Goal: Transaction & Acquisition: Subscribe to service/newsletter

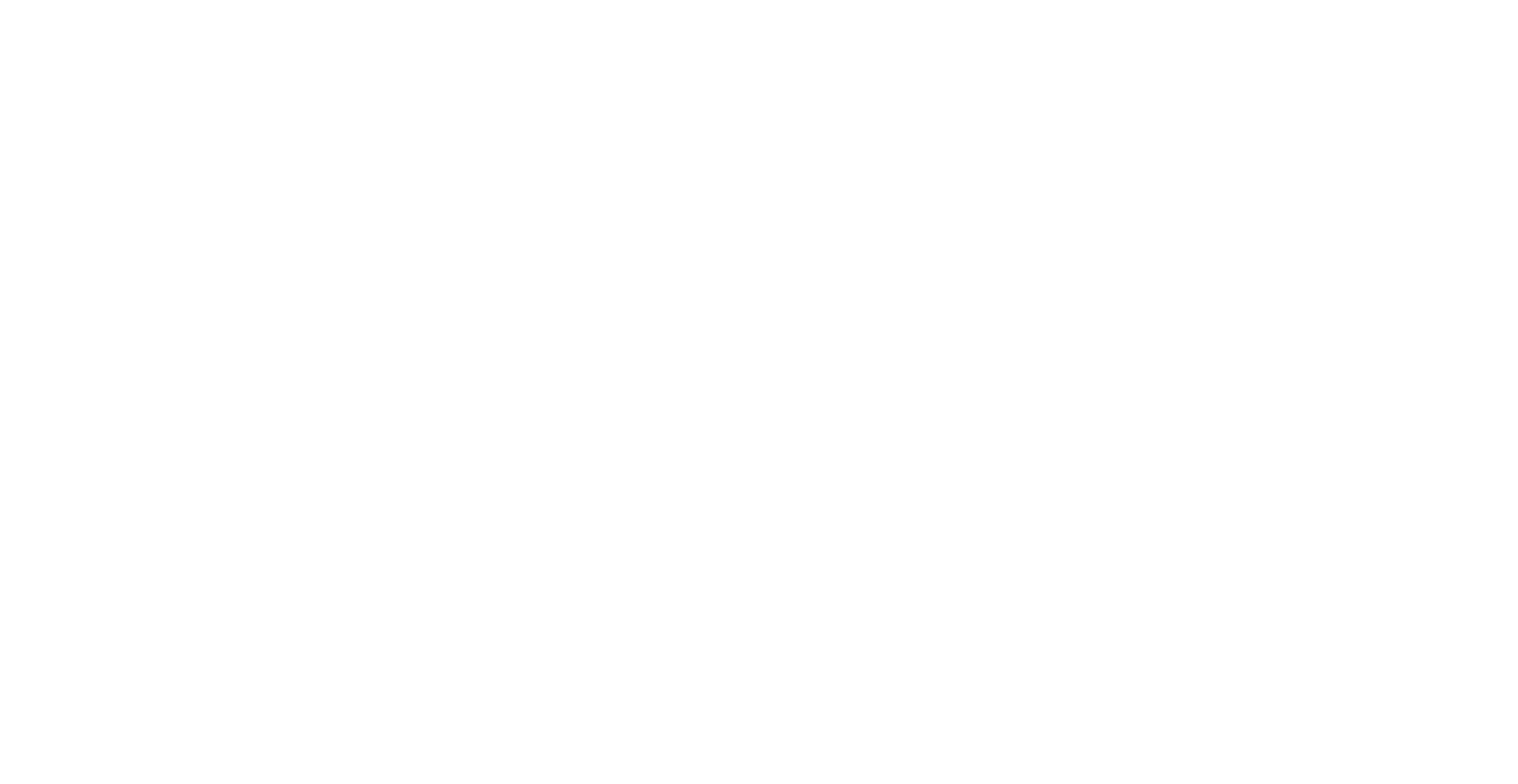
select select "+351"
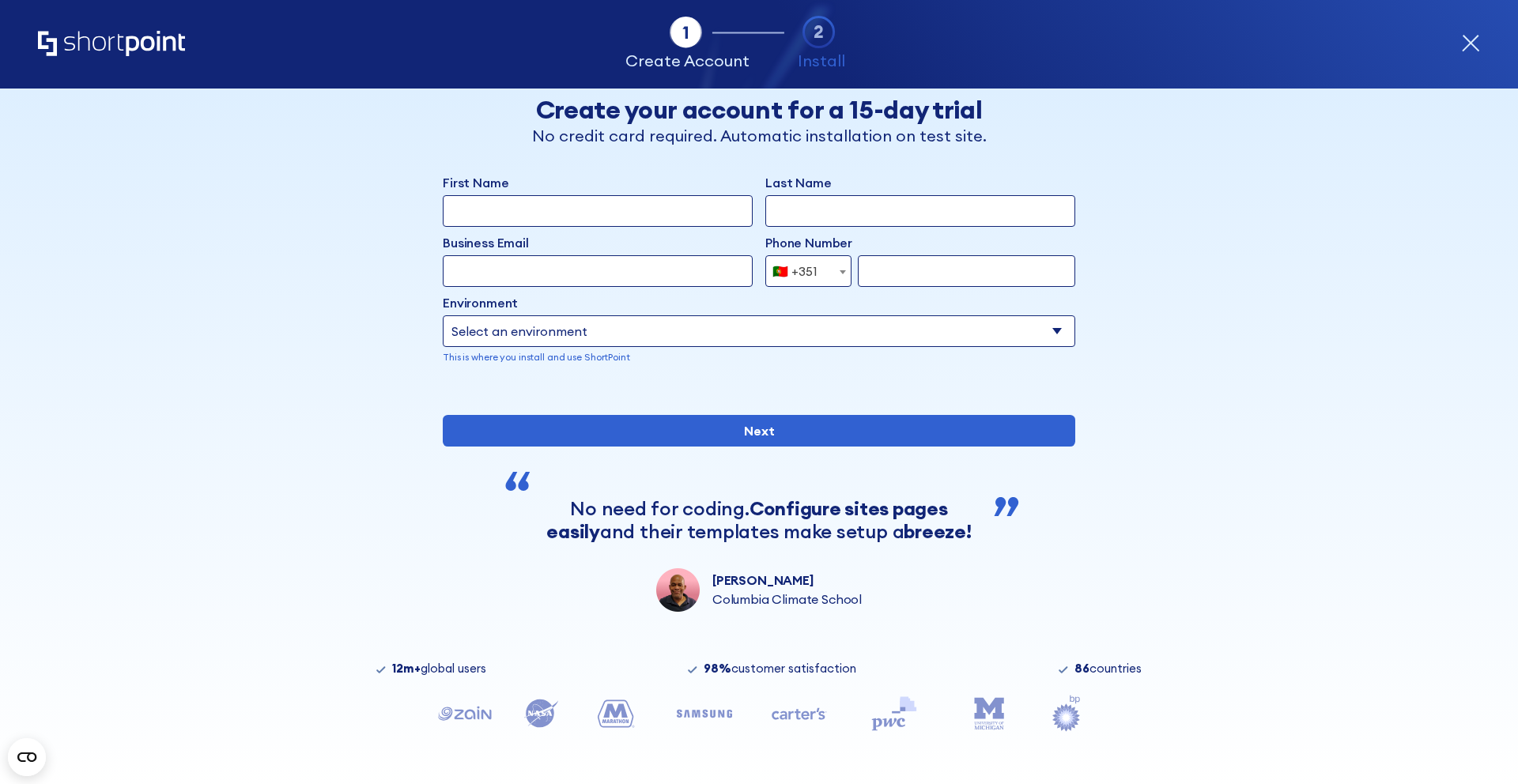
scroll to position [21, 0]
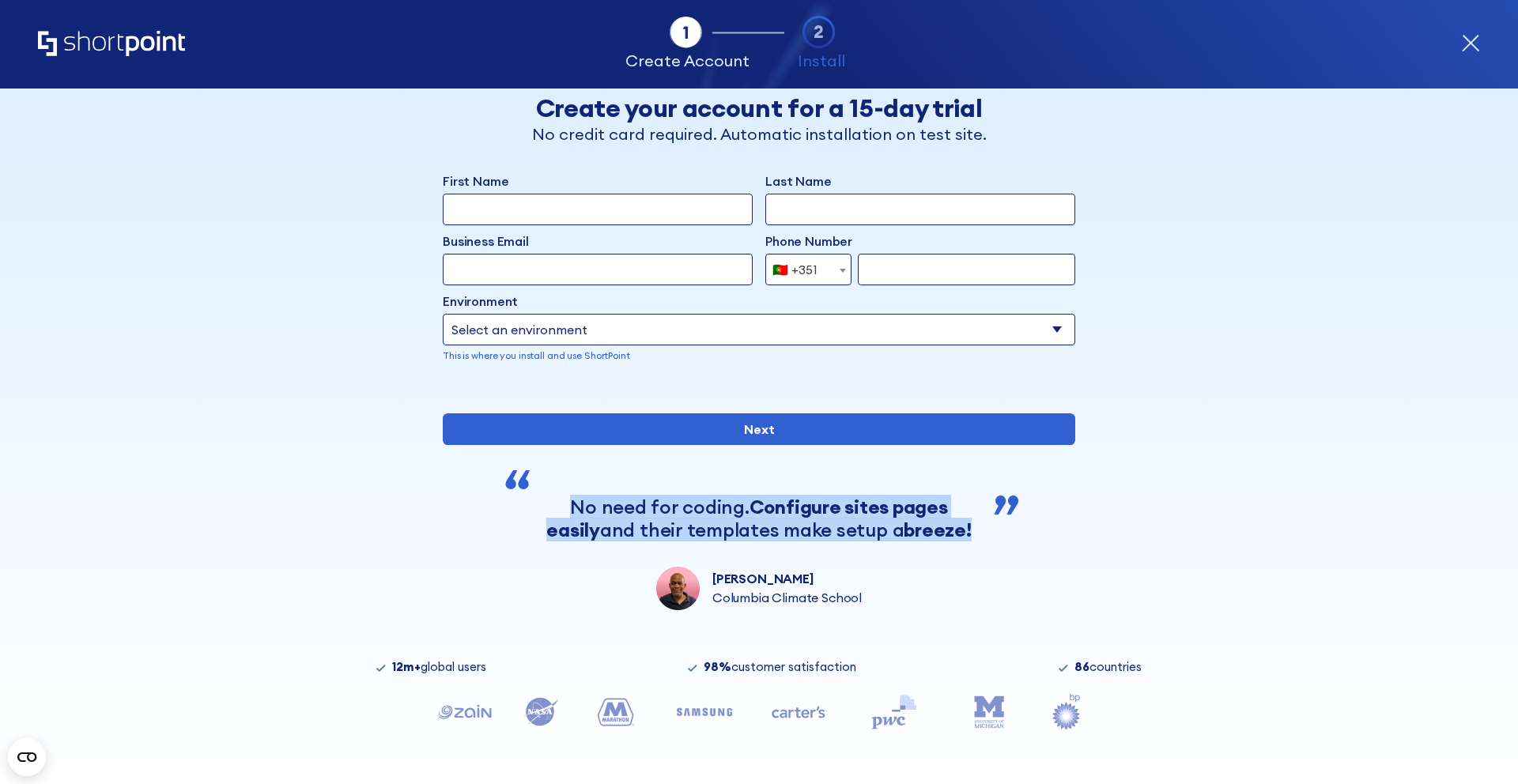
copy div "No need for coding. Configure sites pages easily and their templates make setup…"
drag, startPoint x: 987, startPoint y: 593, endPoint x: 560, endPoint y: 519, distance: 433.4
click at [560, 520] on div "First Name Last Name Business Email Invalid Email Address Phone Number [GEOGRAP…" at bounding box center [759, 391] width 632 height 439
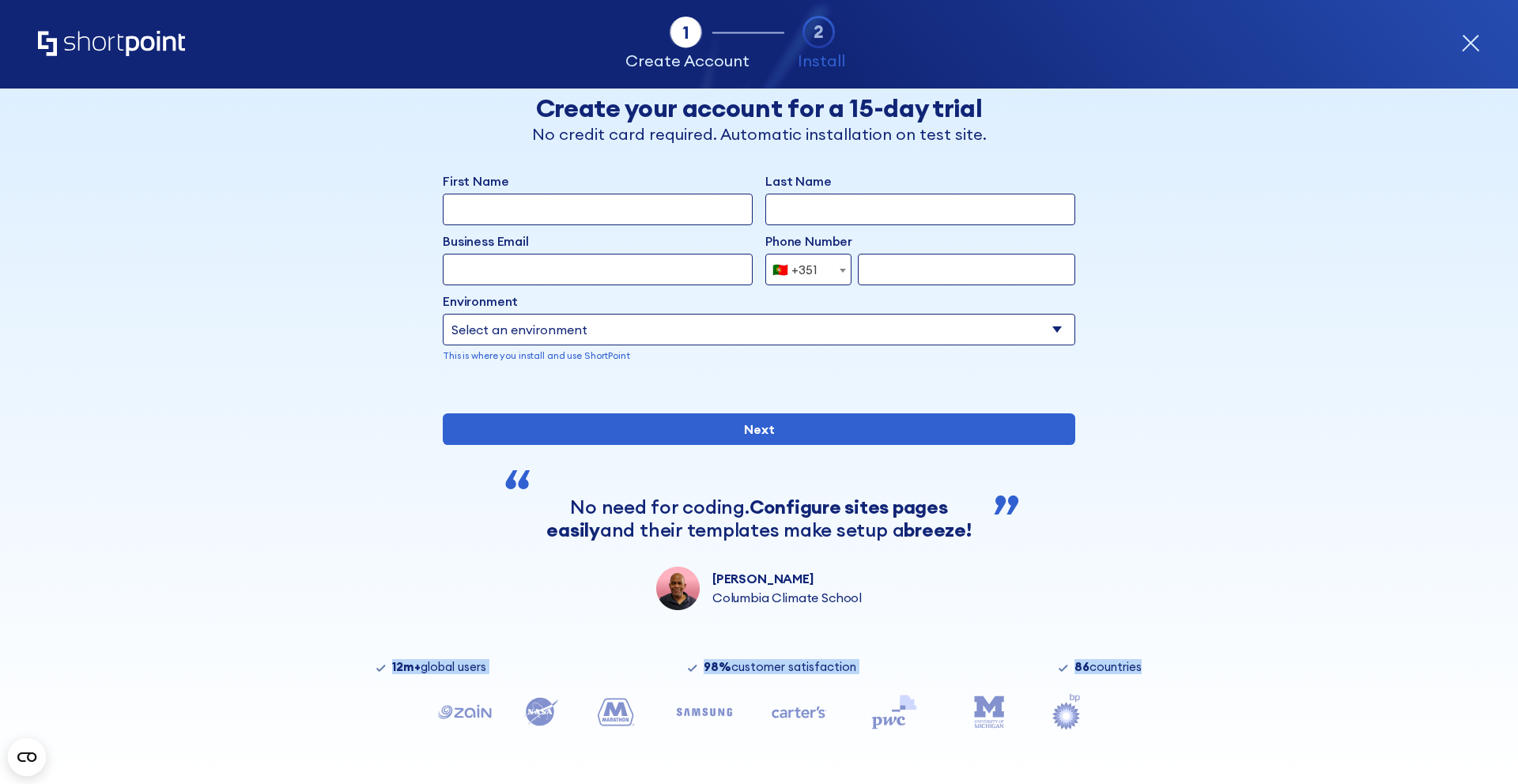
scroll to position [74, 0]
drag, startPoint x: 366, startPoint y: 710, endPoint x: 1289, endPoint y: 719, distance: 923.0
click at [1289, 719] on div "Tab 1 Tab 2 Tab 3 Tab 4 Tell us more about you New customer Existing customer B…" at bounding box center [759, 436] width 1518 height 695
copy body "92l+ ipsumd sitam 31% consecte adipiscingel 14 seddoeius Temp Inci u labore etd…"
drag, startPoint x: 1245, startPoint y: 727, endPoint x: 231, endPoint y: 770, distance: 1014.9
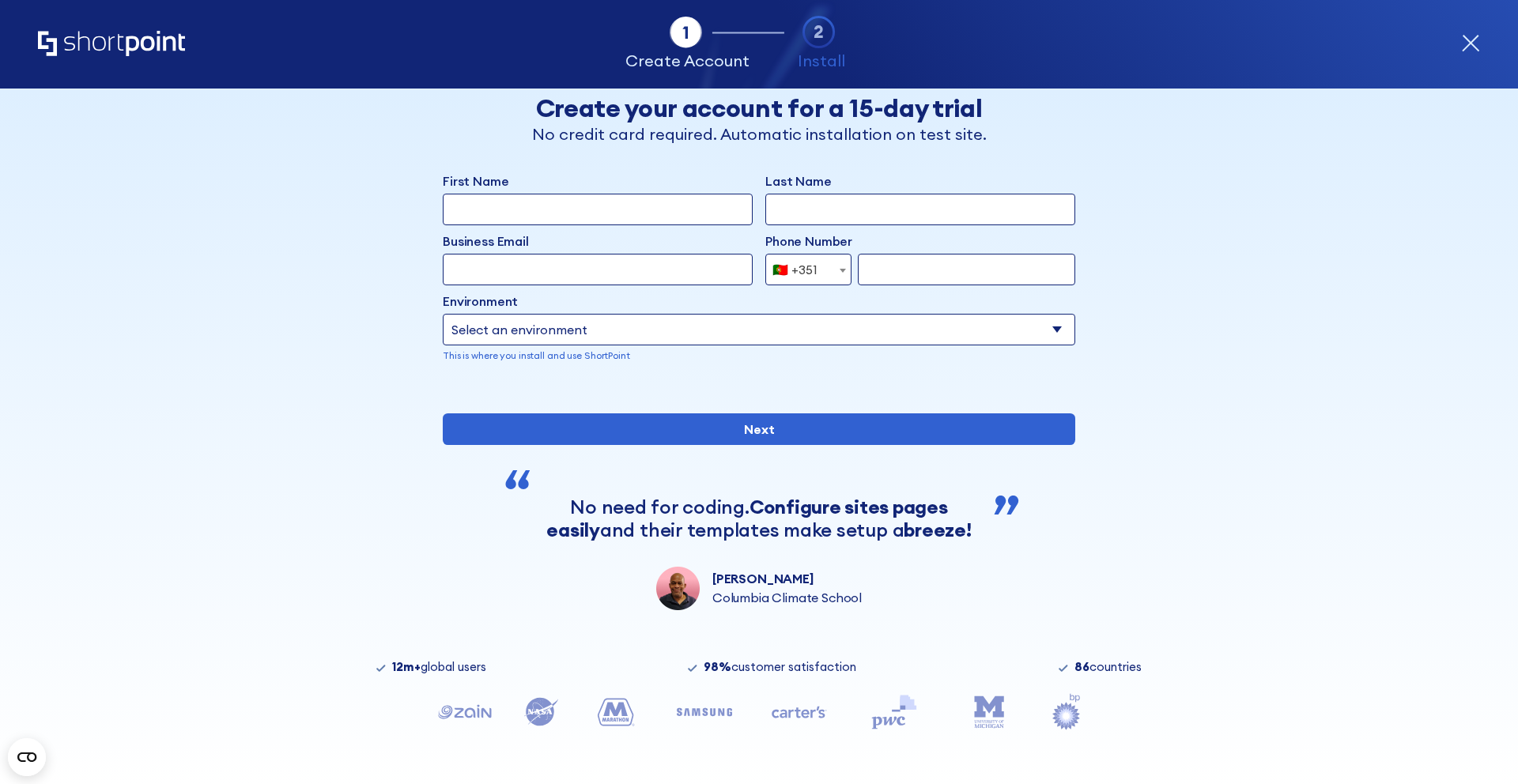
click at [231, 770] on div "Tab 1 Tab 2 Tab 3 Tab 4 Tell us more about you New customer Existing customer B…" at bounding box center [759, 436] width 1518 height 695
copy body "92l+ ipsumd sitam 31% consecte adipiscingel 14 seddoeius Temp Inci u labore etd…"
drag, startPoint x: 378, startPoint y: 668, endPoint x: 1133, endPoint y: 699, distance: 755.6
click at [1133, 699] on div "12m+ global users 98% customer satisfaction 86 countries" at bounding box center [759, 722] width 968 height 123
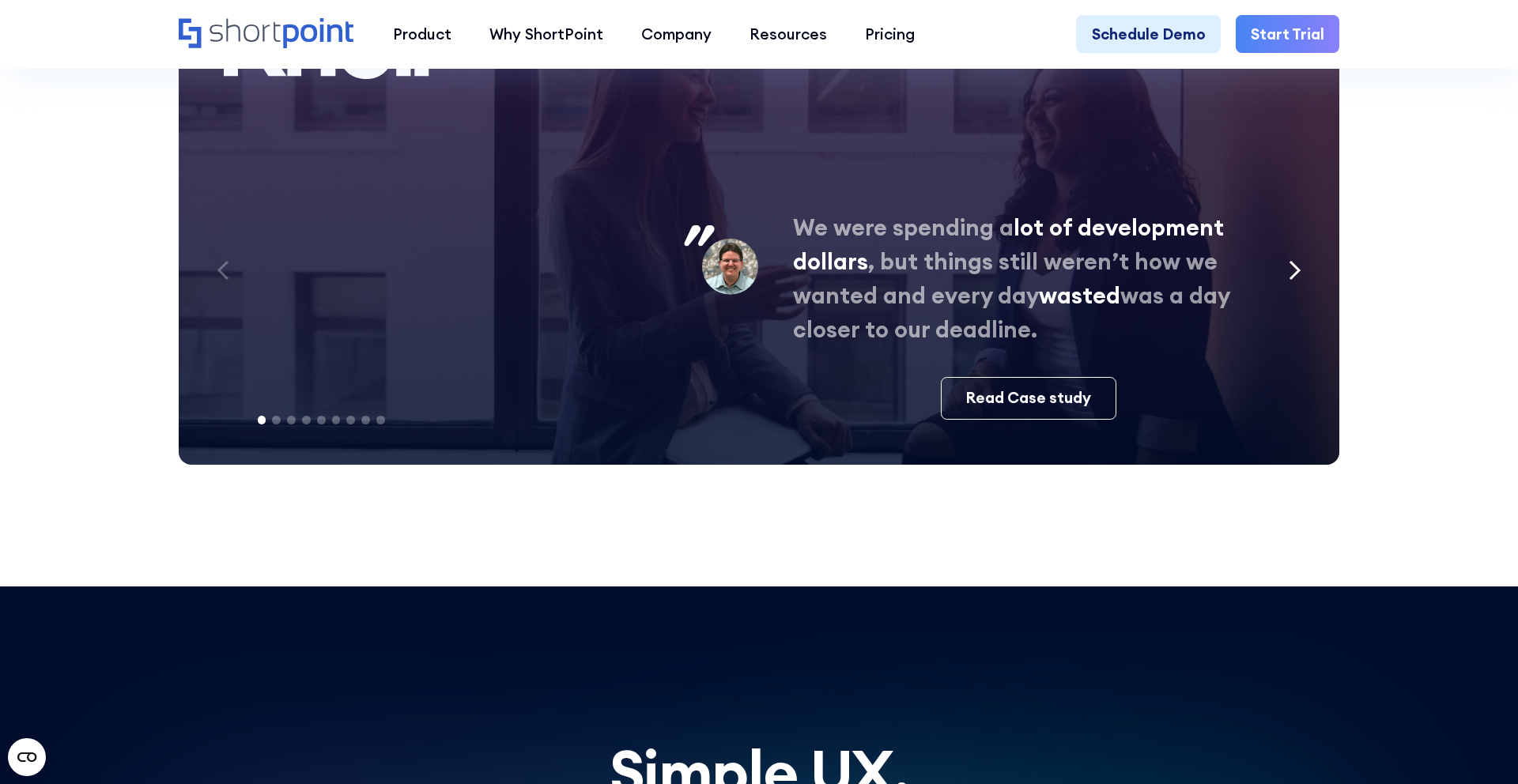
scroll to position [8088, 0]
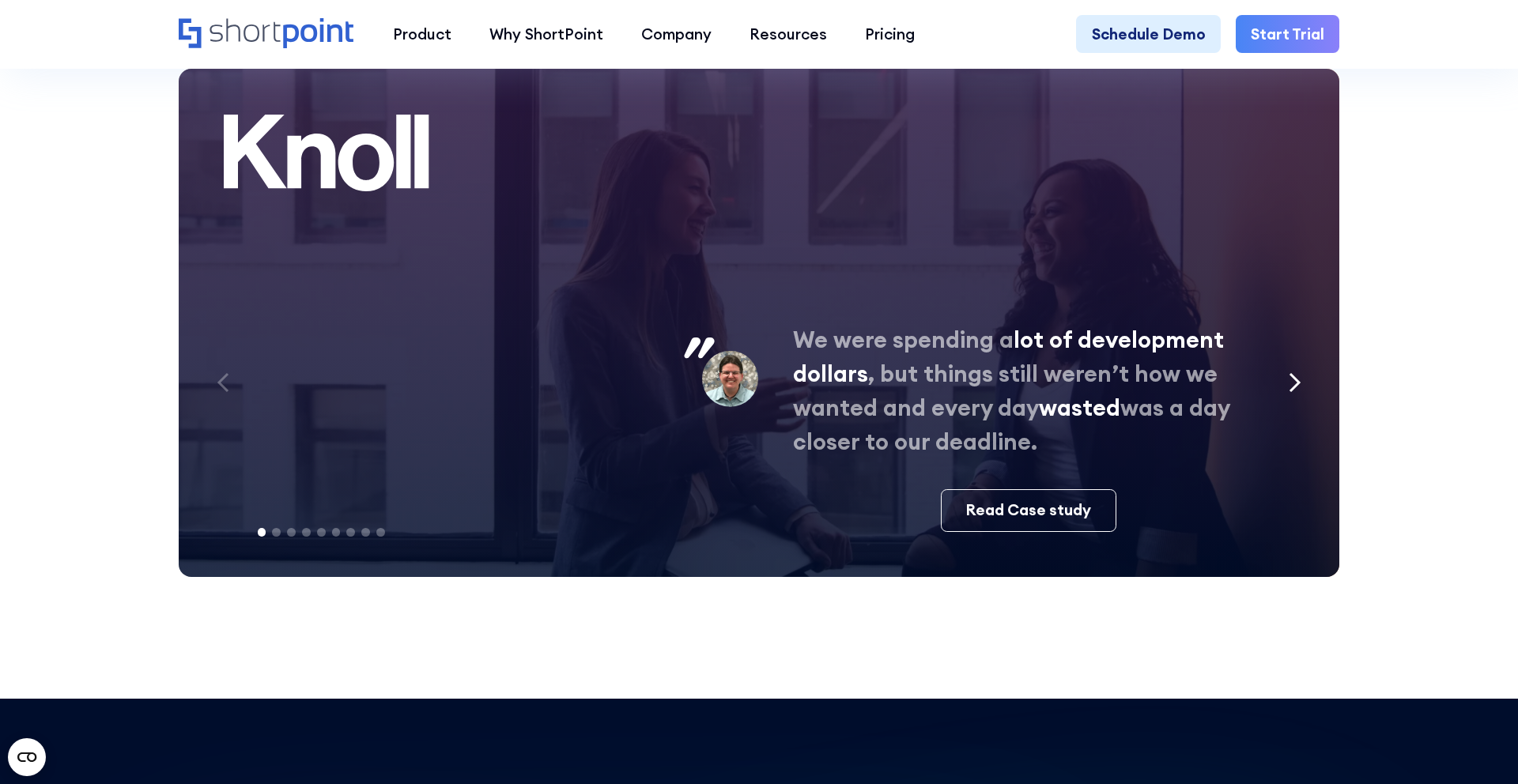
click at [1283, 362] on div "Next slide" at bounding box center [1294, 384] width 42 height 54
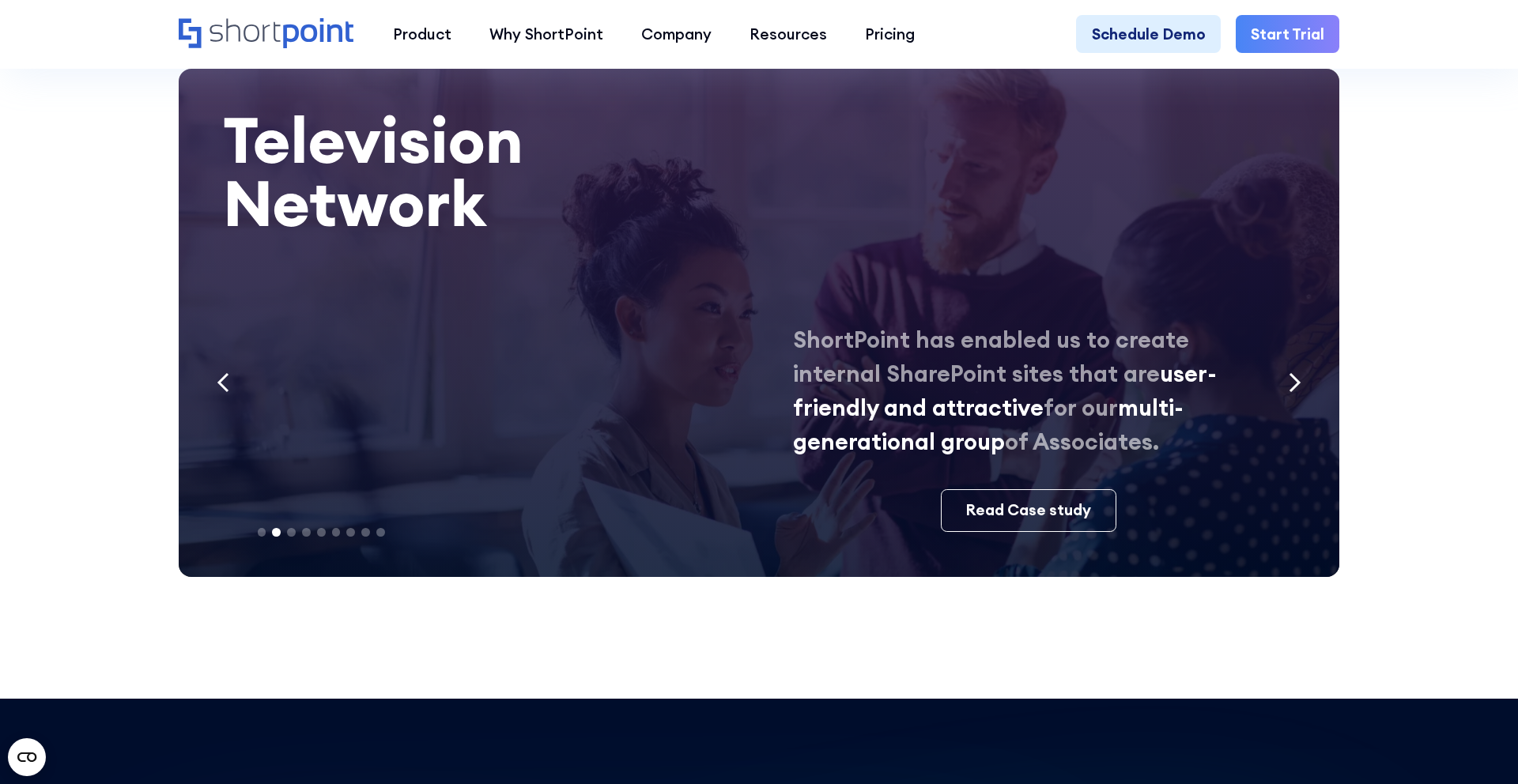
click at [1283, 362] on div "Next slide" at bounding box center [1294, 384] width 42 height 54
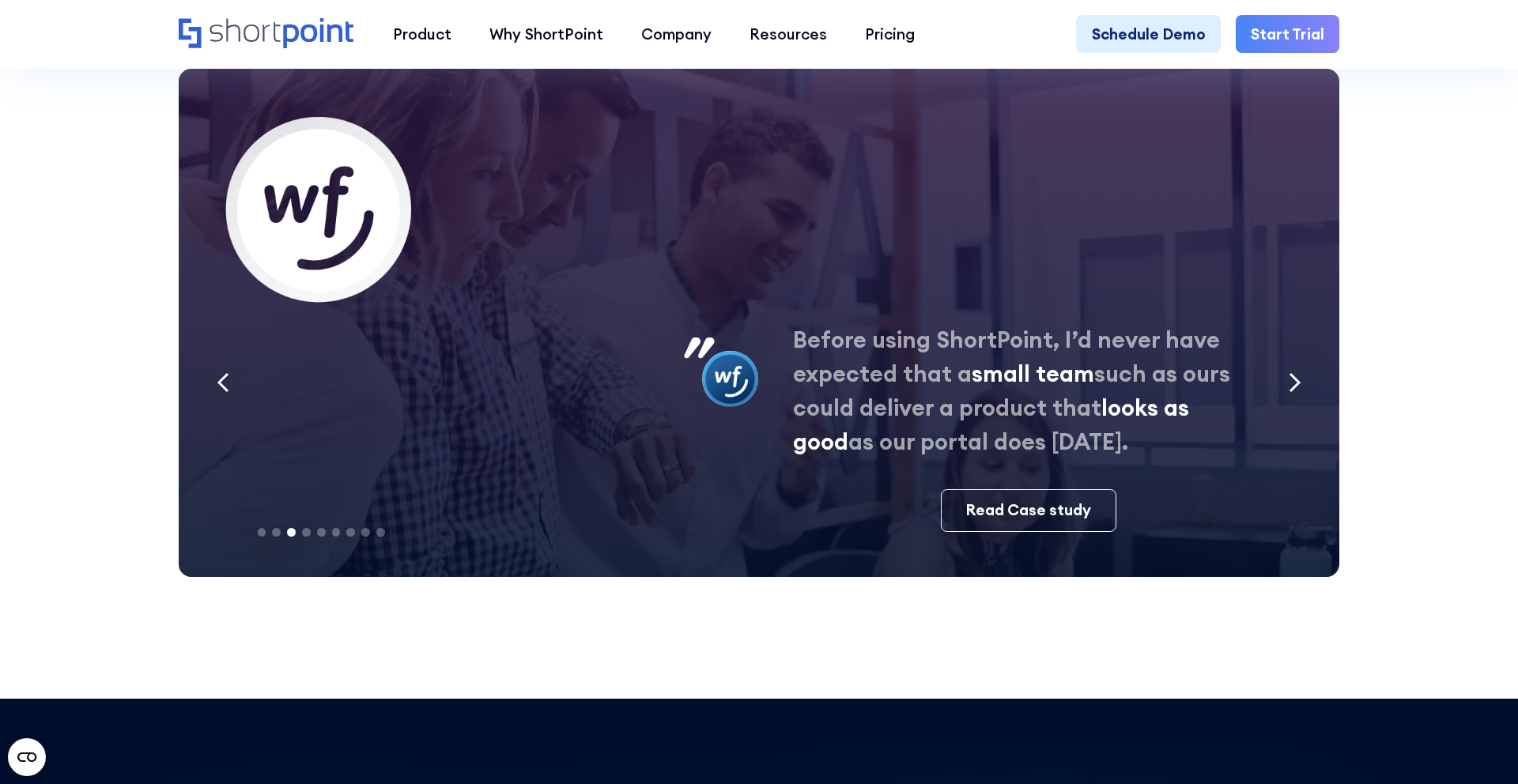
click at [1283, 362] on div "Next slide" at bounding box center [1294, 384] width 42 height 54
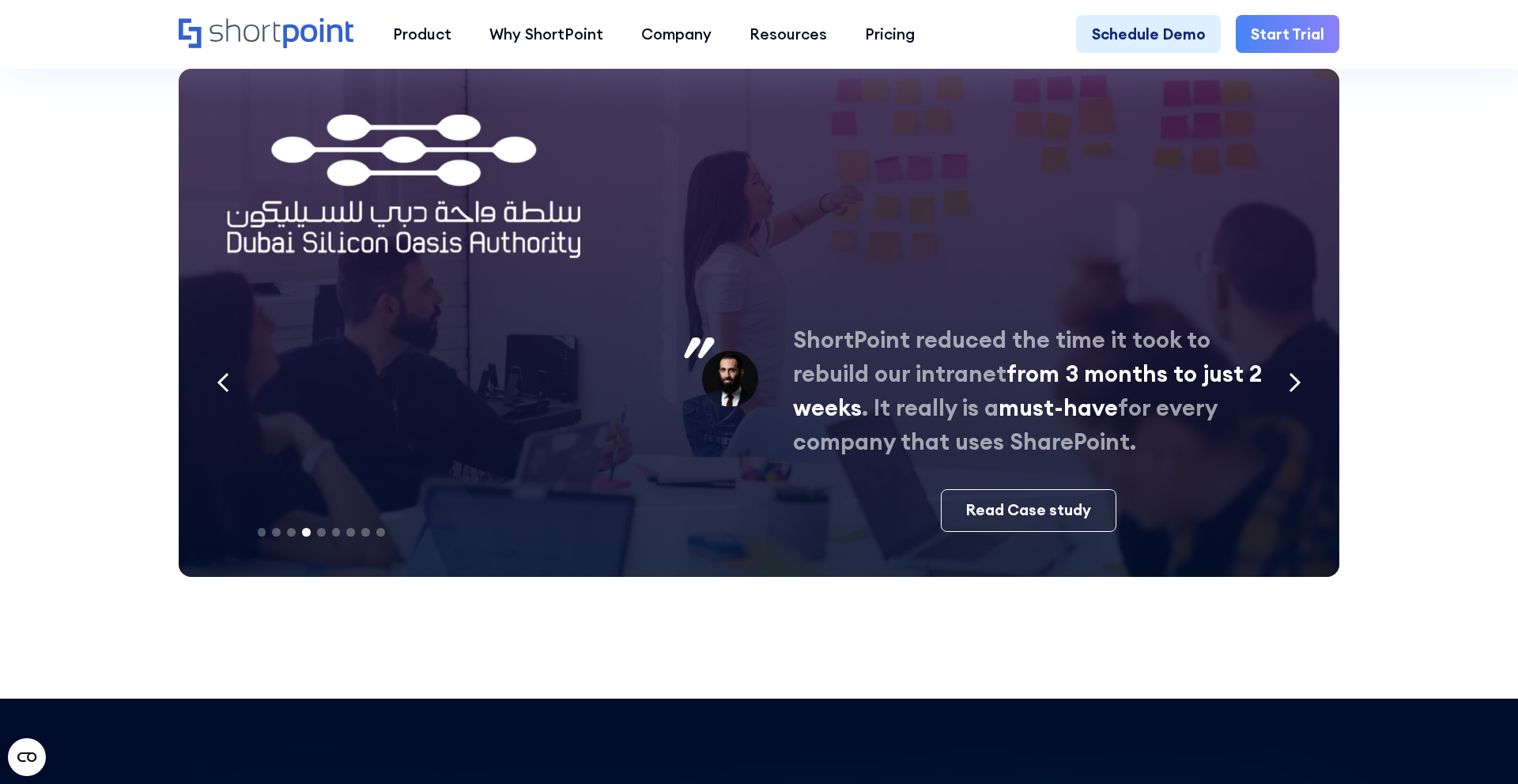
click at [1283, 362] on div "Next slide" at bounding box center [1294, 384] width 42 height 54
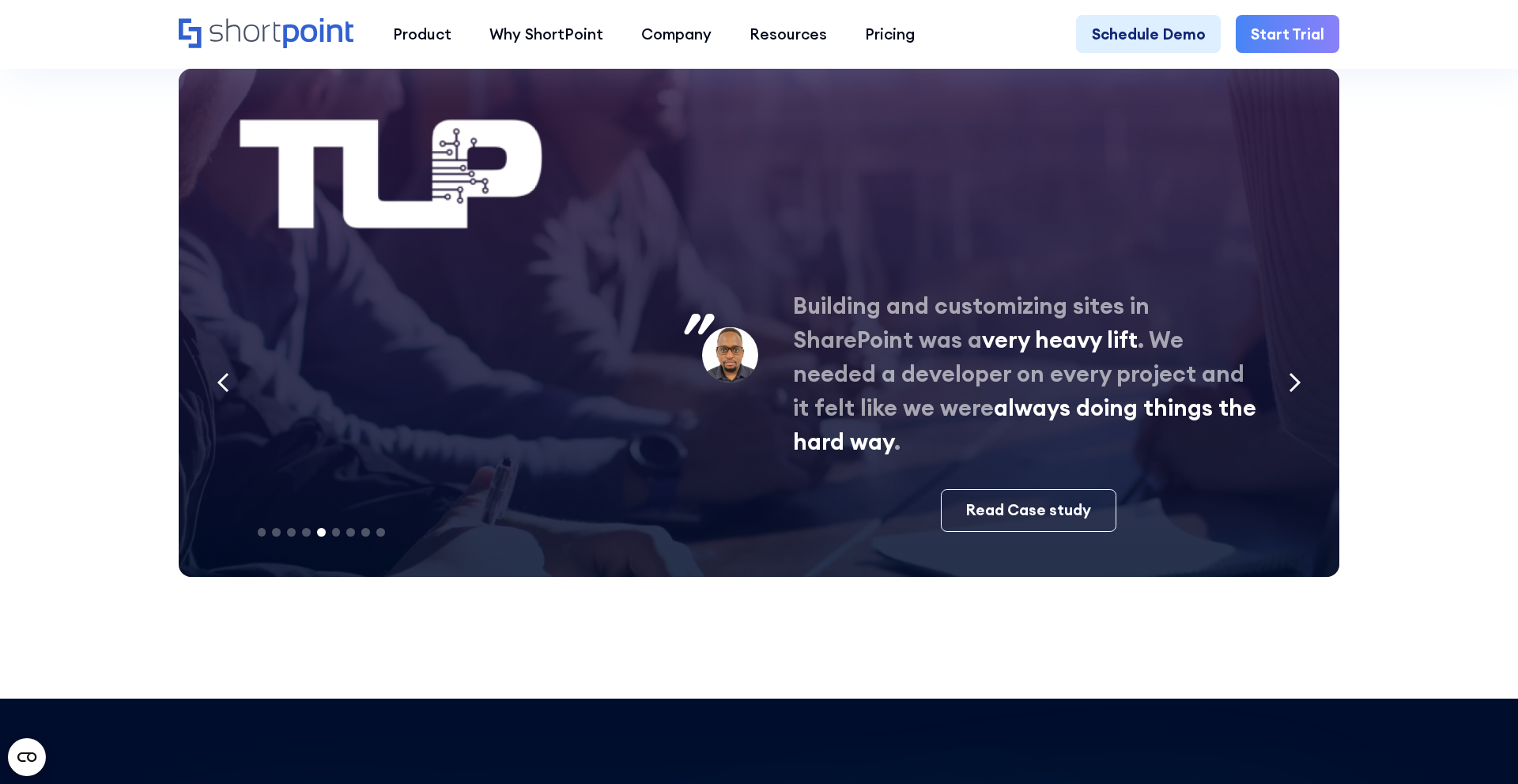
click at [1283, 362] on div "Next slide" at bounding box center [1294, 384] width 42 height 54
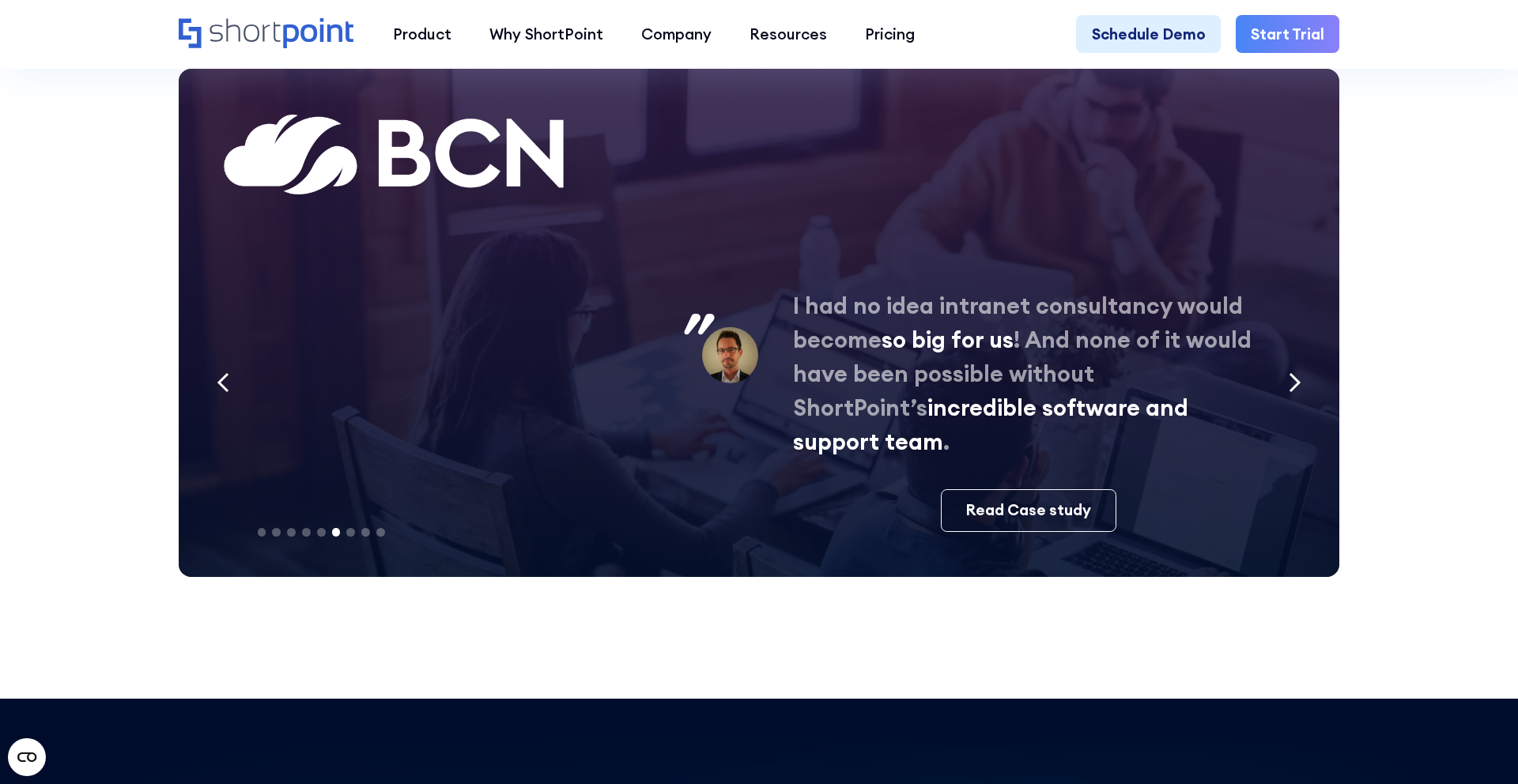
click at [1283, 362] on div "Next slide" at bounding box center [1294, 384] width 42 height 54
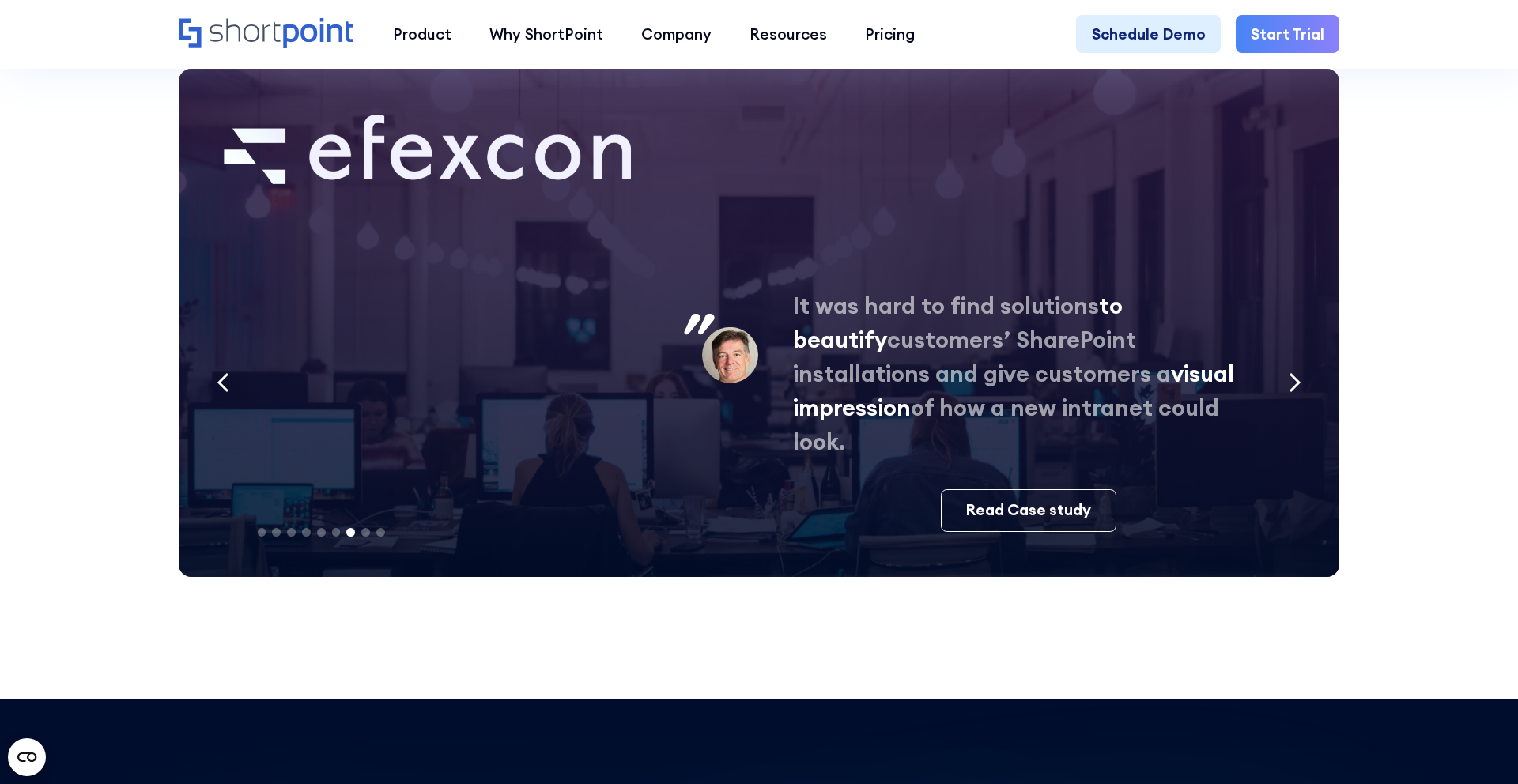
click at [1283, 362] on div "Next slide" at bounding box center [1294, 384] width 42 height 54
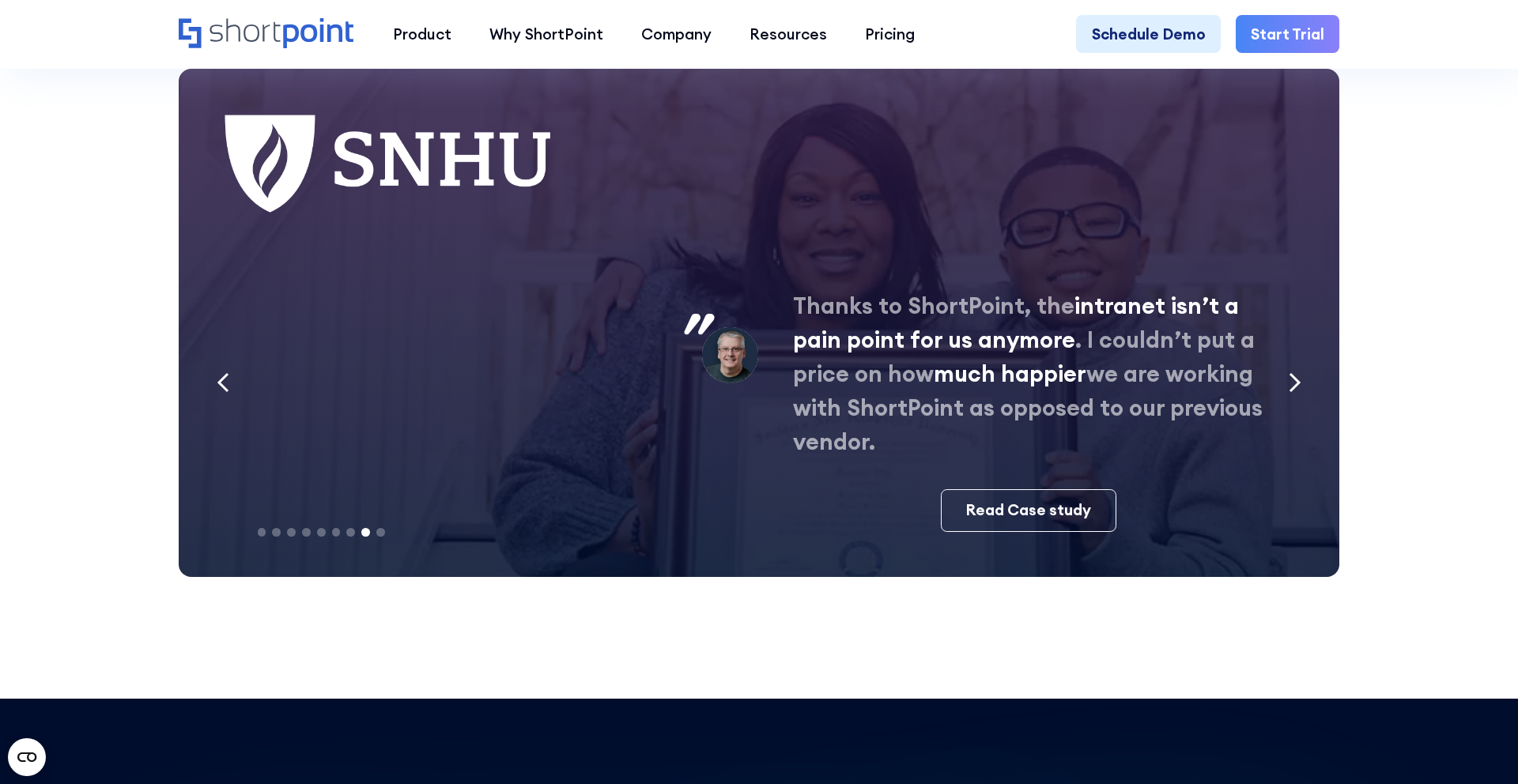
click at [1283, 362] on div "Next slide" at bounding box center [1294, 384] width 42 height 54
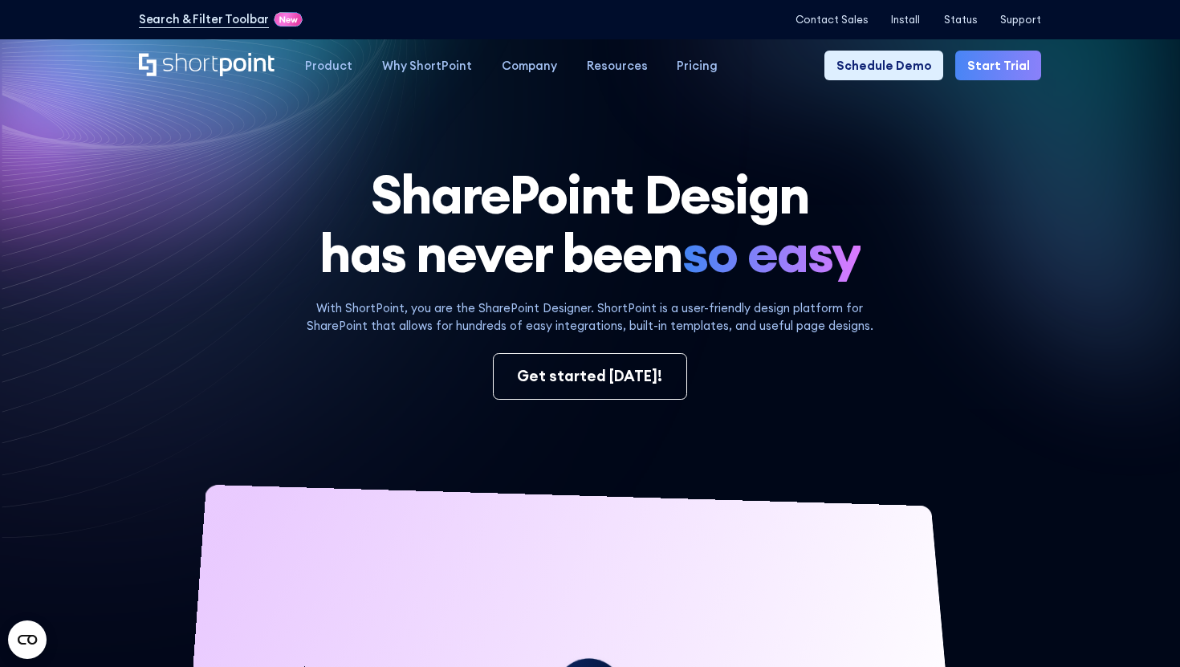
click at [1028, 52] on link "Start Trial" at bounding box center [998, 66] width 86 height 30
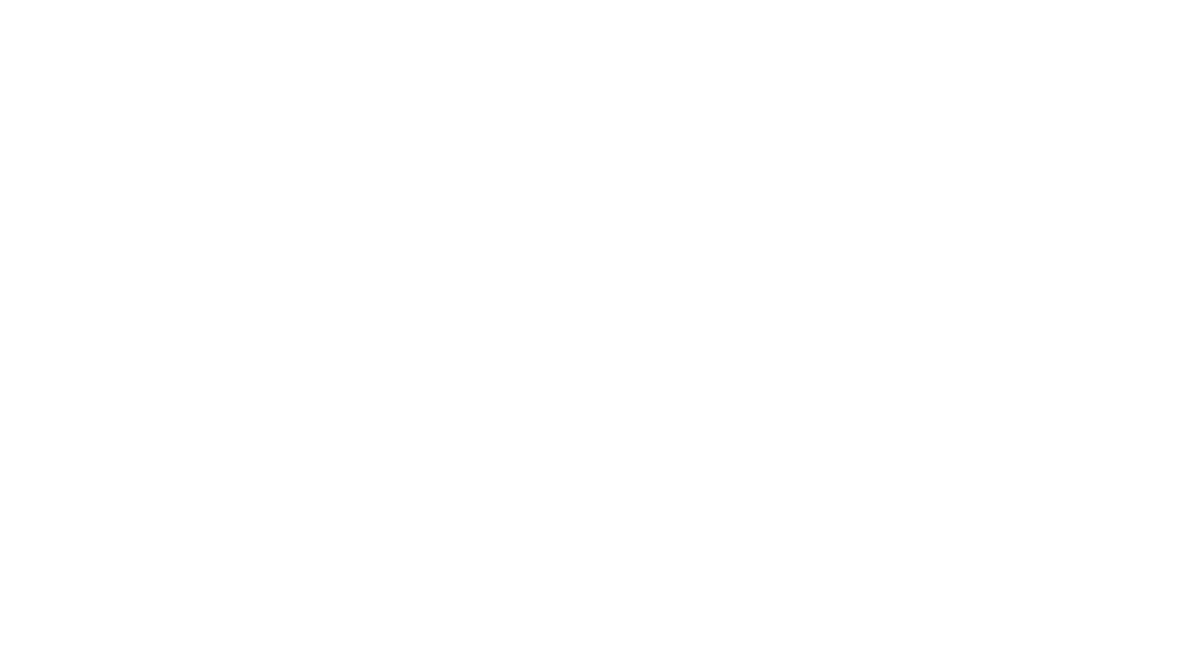
select select "+351"
